Goal: Answer question/provide support

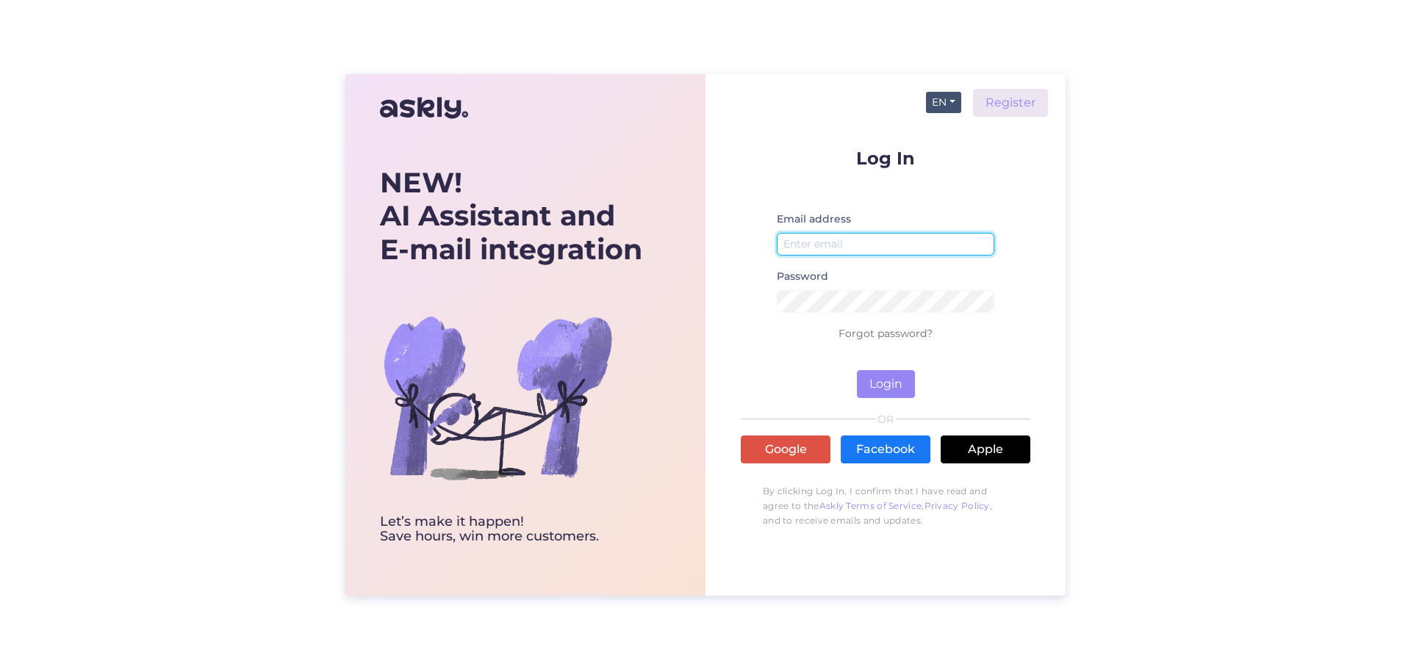
type input "[EMAIL_ADDRESS][DOMAIN_NAME]"
click at [941, 97] on button "EN" at bounding box center [943, 102] width 35 height 21
click at [934, 121] on link "ET" at bounding box center [936, 133] width 50 height 24
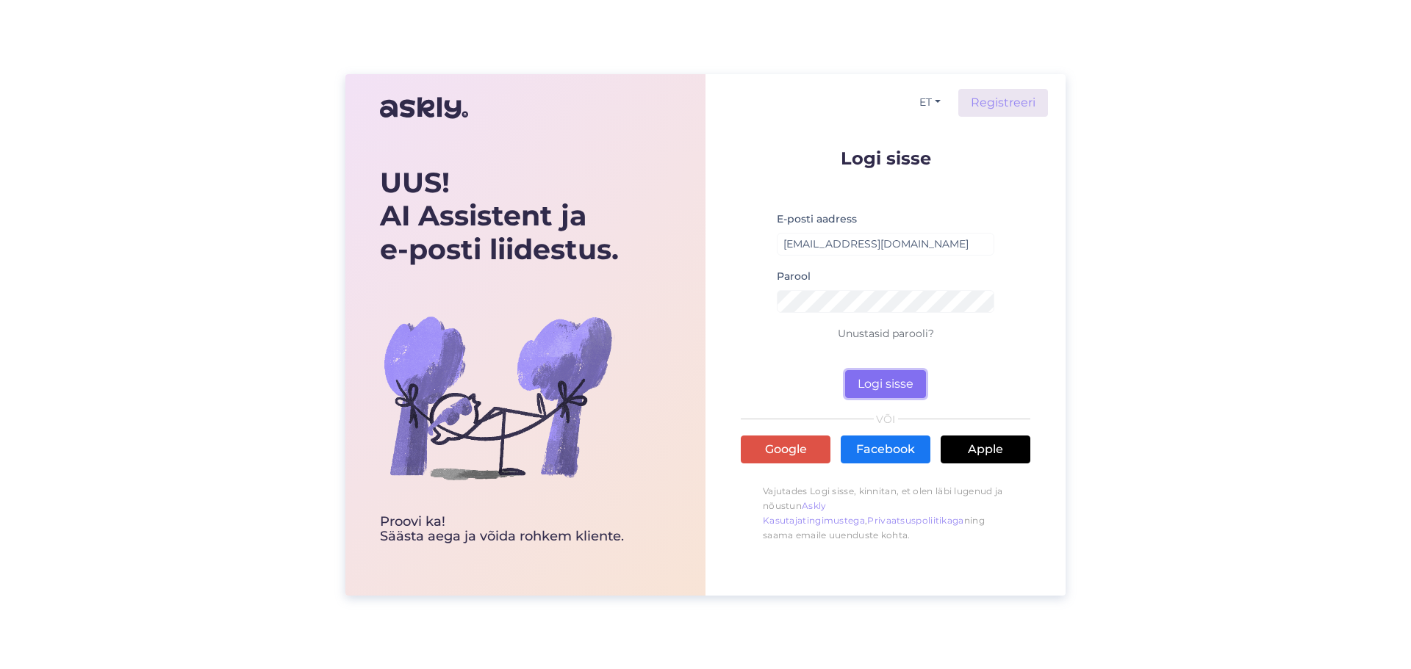
click at [887, 378] on button "Logi sisse" at bounding box center [885, 384] width 81 height 28
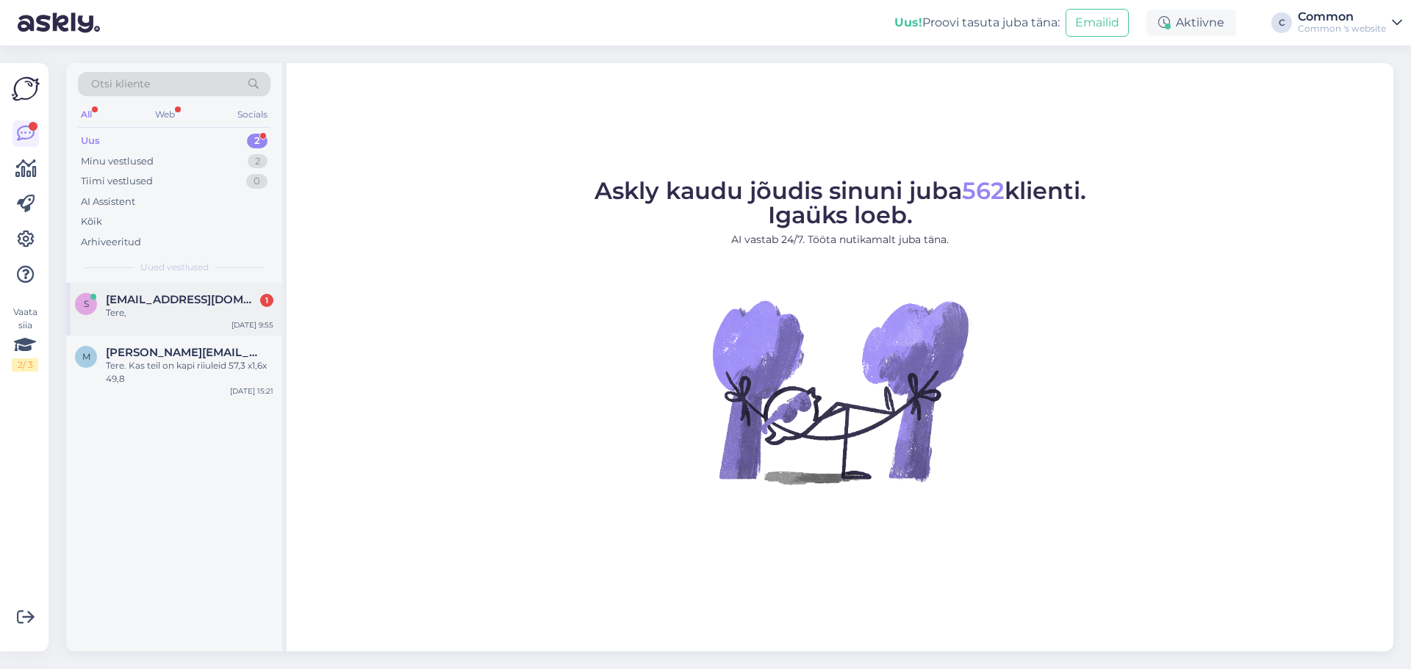
click at [187, 300] on span "[EMAIL_ADDRESS][DOMAIN_NAME]" at bounding box center [182, 299] width 153 height 13
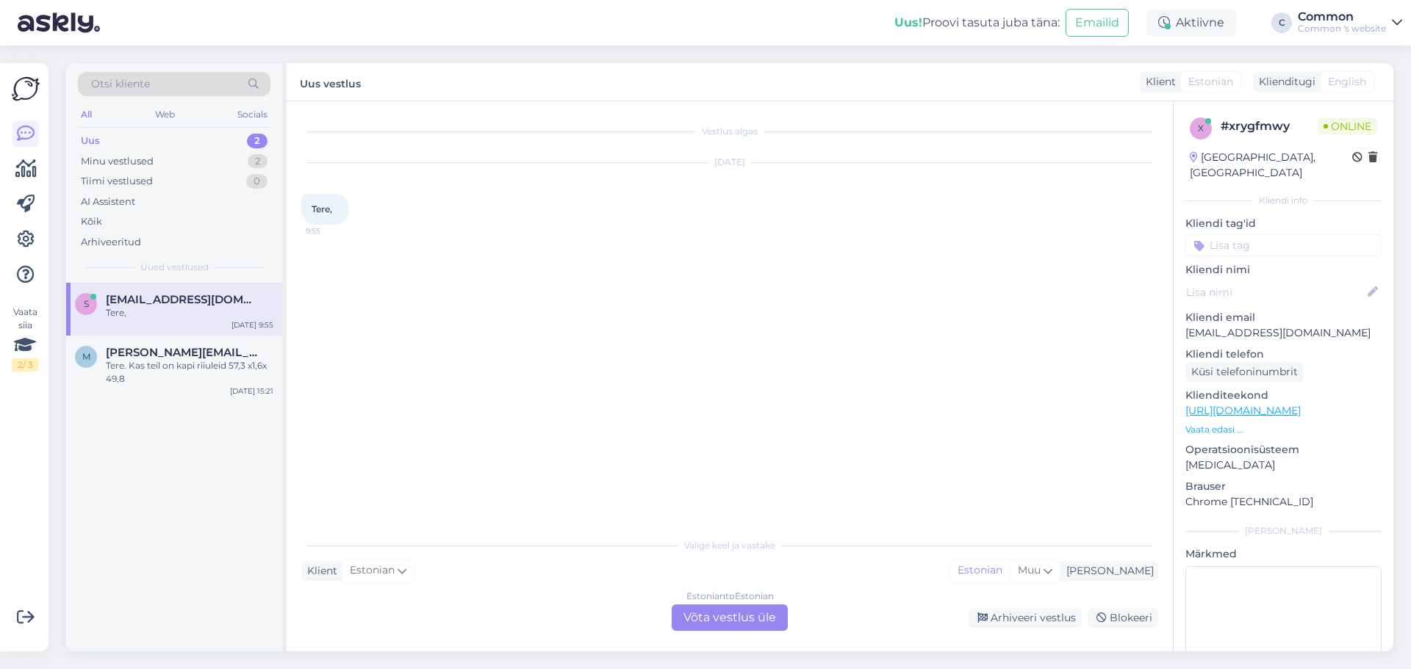
click at [736, 618] on div "Estonian to Estonian Võta vestlus üle" at bounding box center [730, 618] width 116 height 26
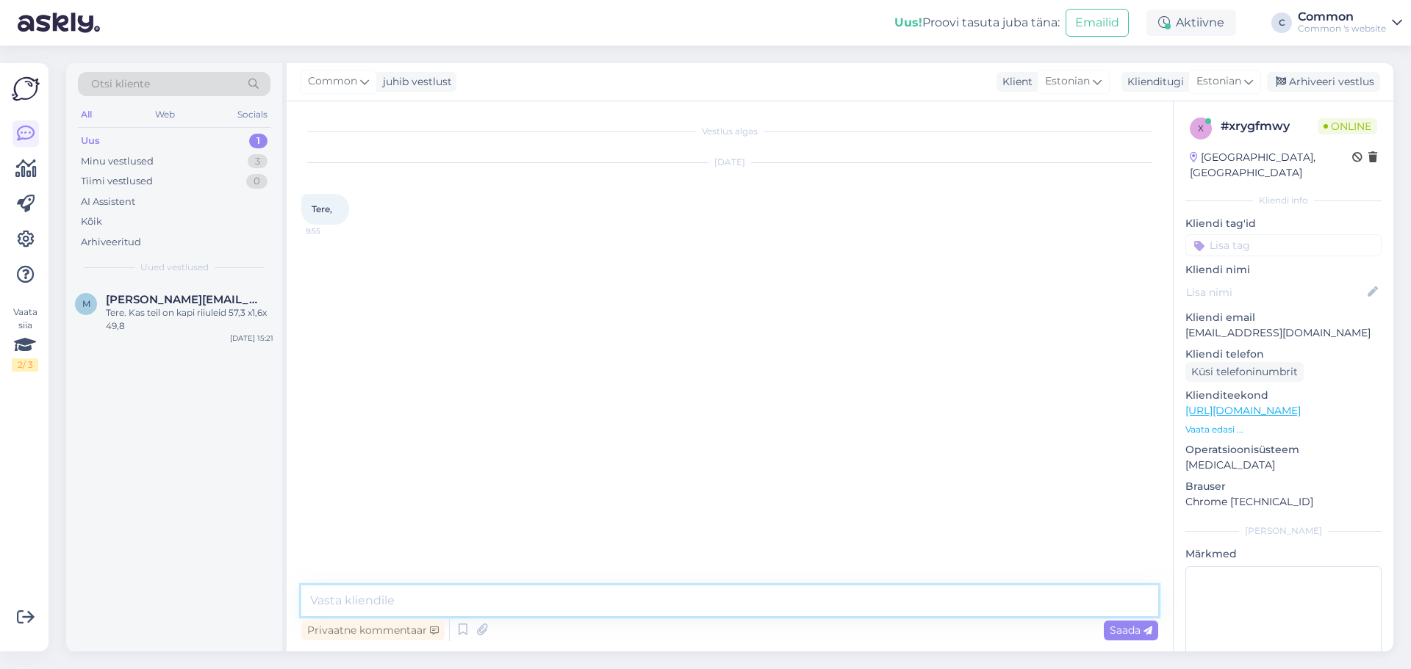
click at [692, 594] on textarea at bounding box center [729, 601] width 857 height 31
type textarea "Tere!"
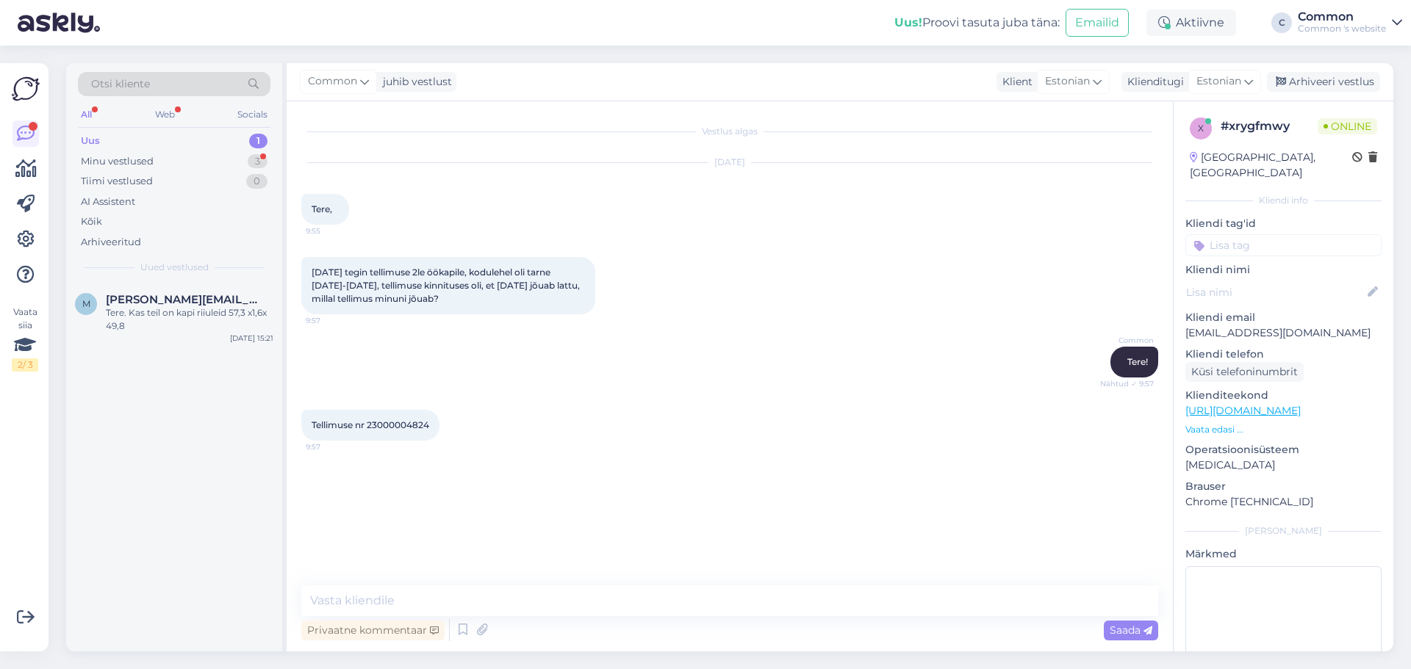
click at [397, 425] on span "Tellimuse nr 23000004824" at bounding box center [371, 425] width 118 height 11
copy div "23000004824 9:57"
click at [630, 603] on textarea at bounding box center [729, 601] width 857 height 31
type textarea "Kohe uurin, kaugel tellimus on."
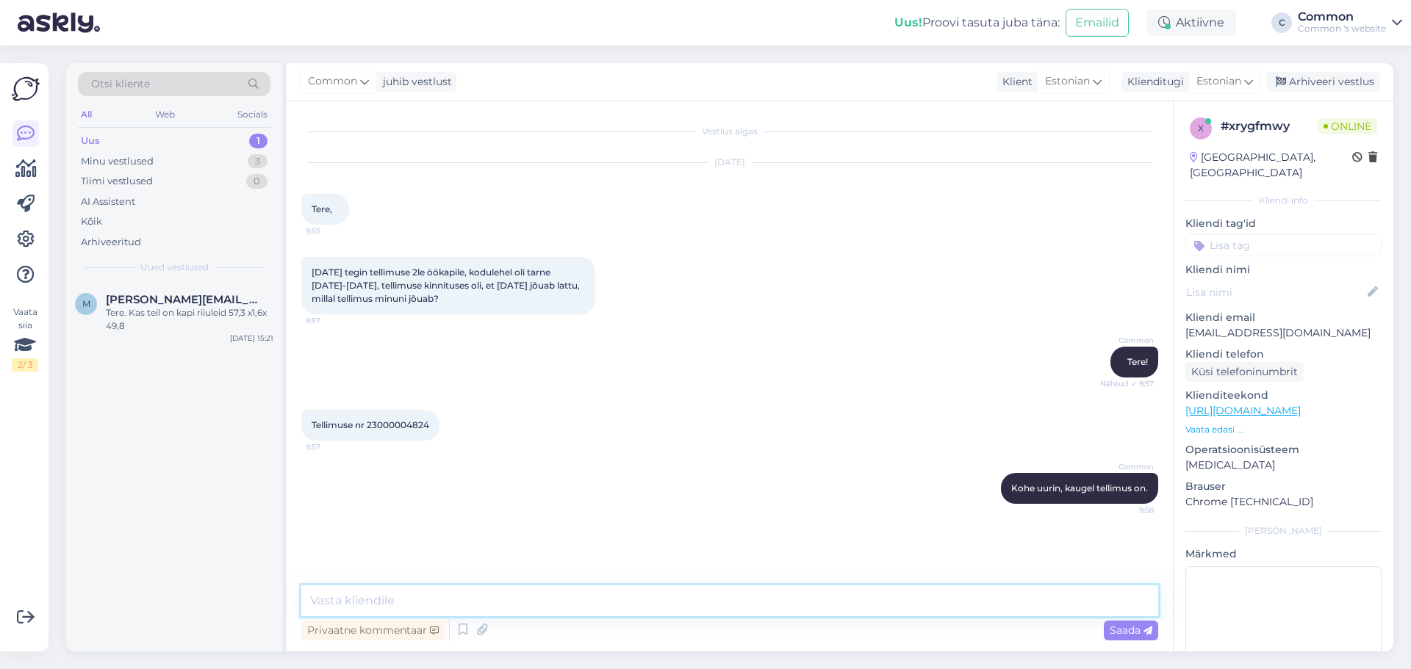
click at [603, 603] on textarea at bounding box center [729, 601] width 857 height 31
click at [755, 598] on textarea "[PERSON_NAME] info, et [PERSON_NAME] võetakse see nädal tehasest [PERSON_NAME] …" at bounding box center [729, 601] width 857 height 31
click at [981, 603] on textarea "[PERSON_NAME] info, et [PERSON_NAME] võetakse see nädal tehasest [PERSON_NAME] …" at bounding box center [729, 601] width 857 height 31
click at [760, 596] on textarea "[PERSON_NAME] info, et [PERSON_NAME] võetakse see nädal tehasest [PERSON_NAME] …" at bounding box center [729, 601] width 857 height 31
type textarea "[PERSON_NAME] info, et [PERSON_NAME] võetakse see nädal tehasest [PERSON_NAME] …"
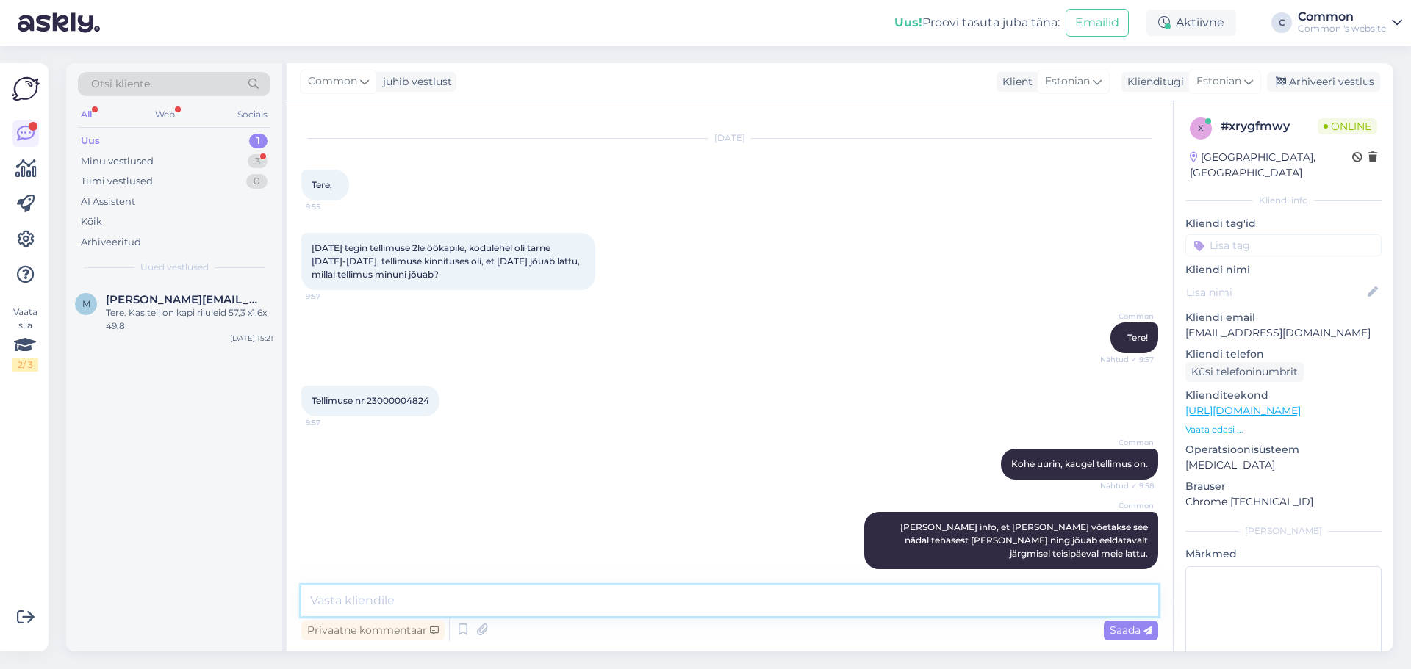
scroll to position [101, 0]
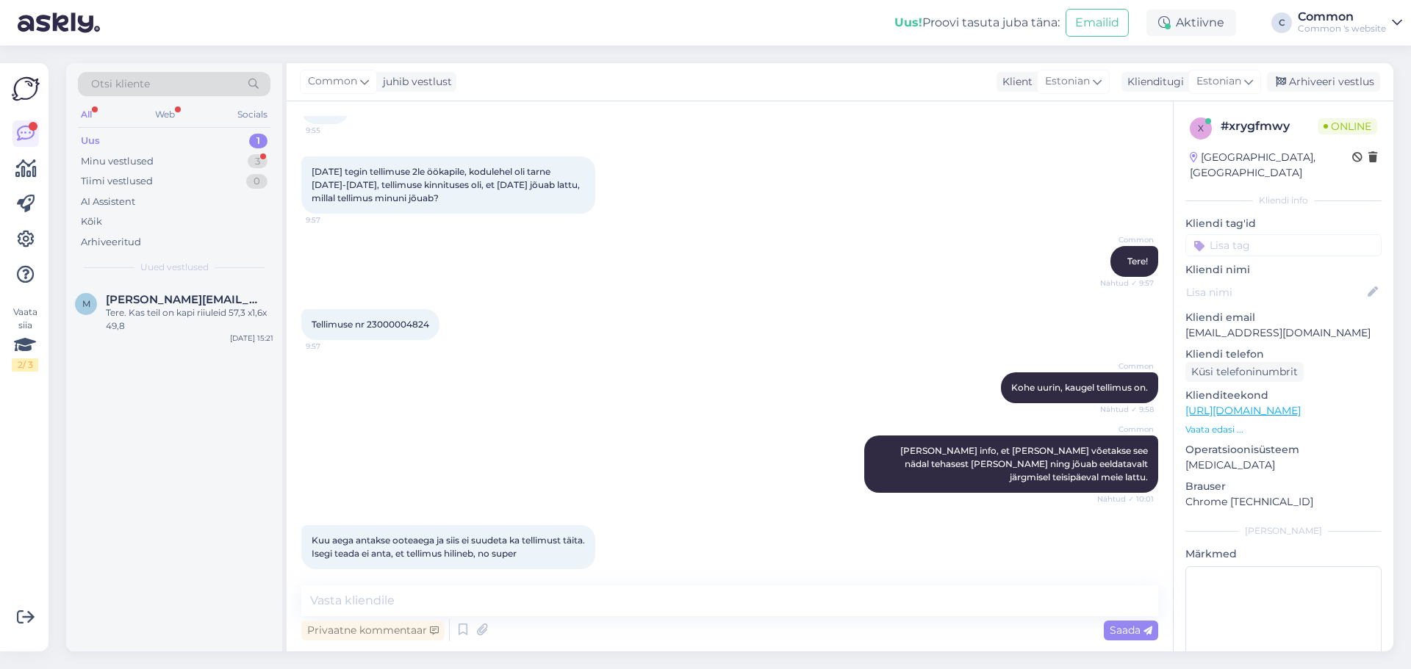
click at [529, 32] on div "Uus! Proovi tasuta [PERSON_NAME]: Emailid Aktiivne C Common Common 's website" at bounding box center [705, 23] width 1411 height 46
click at [155, 151] on div "Minu vestlused 3" at bounding box center [174, 161] width 193 height 21
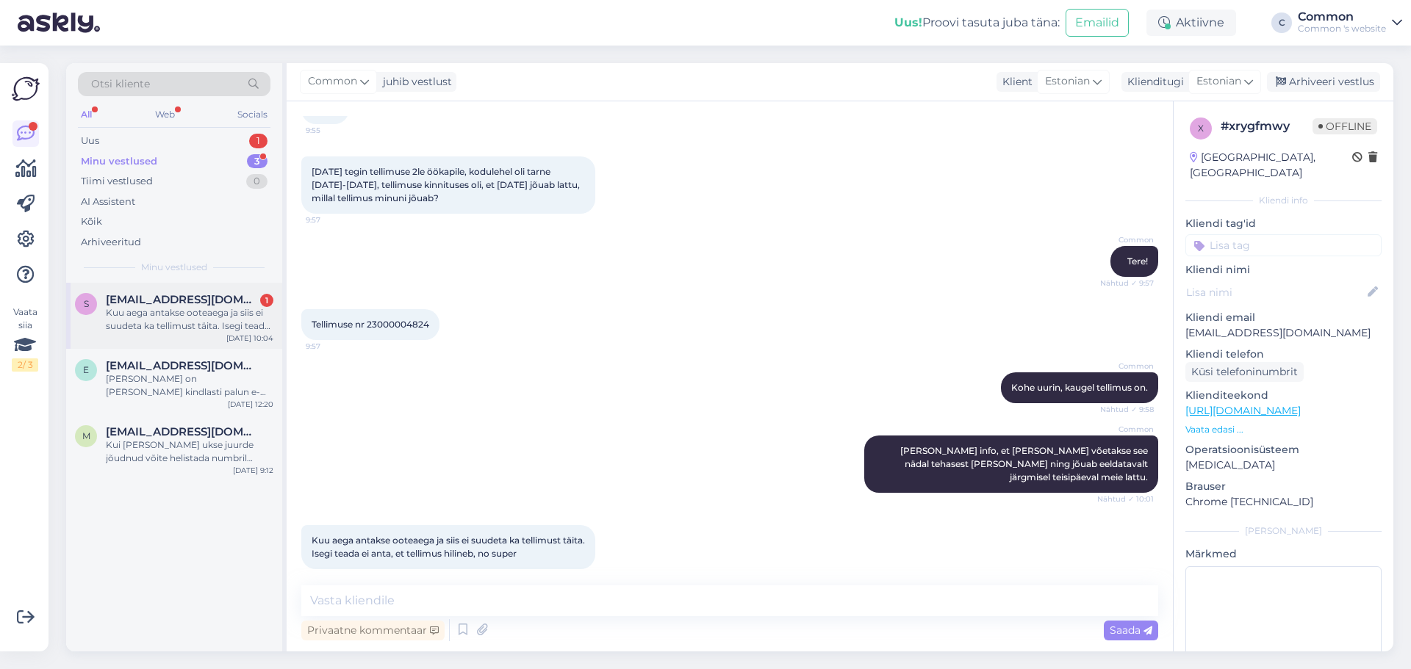
click at [168, 310] on div "Kuu aega antakse ooteaega ja siis ei suudeta ka tellimust täita. Isegi teada ei…" at bounding box center [190, 319] width 168 height 26
click at [163, 146] on div "Uus 1" at bounding box center [174, 141] width 193 height 21
